Goal: Task Accomplishment & Management: Complete application form

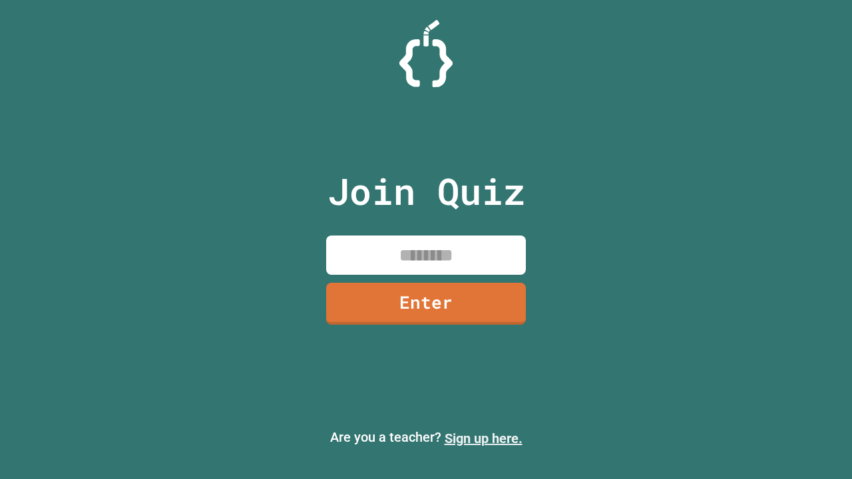
click at [483, 438] on link "Sign up here." at bounding box center [483, 438] width 78 height 16
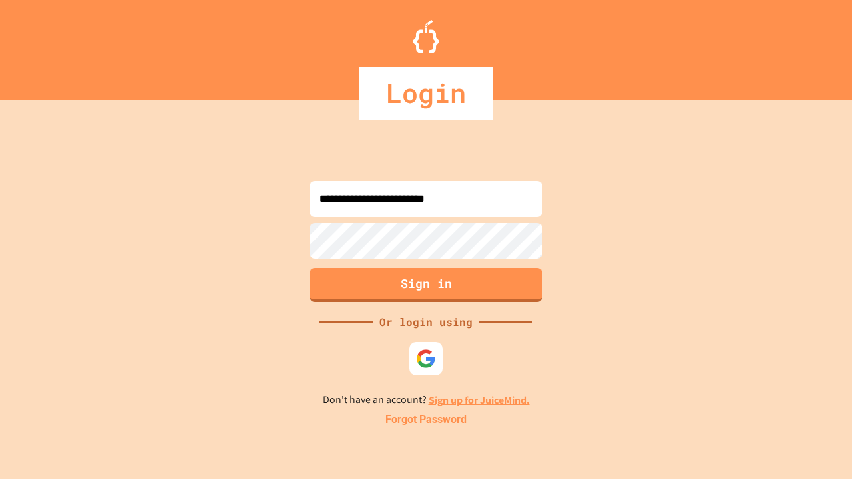
type input "**********"
